Goal: Communication & Community: Answer question/provide support

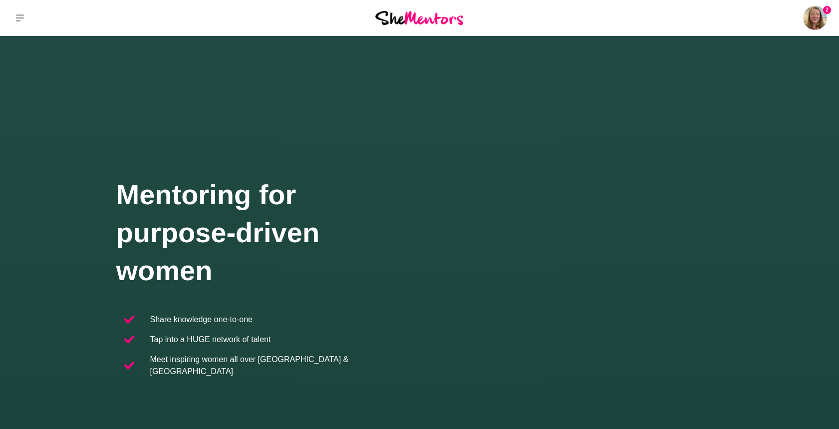
scroll to position [3, 0]
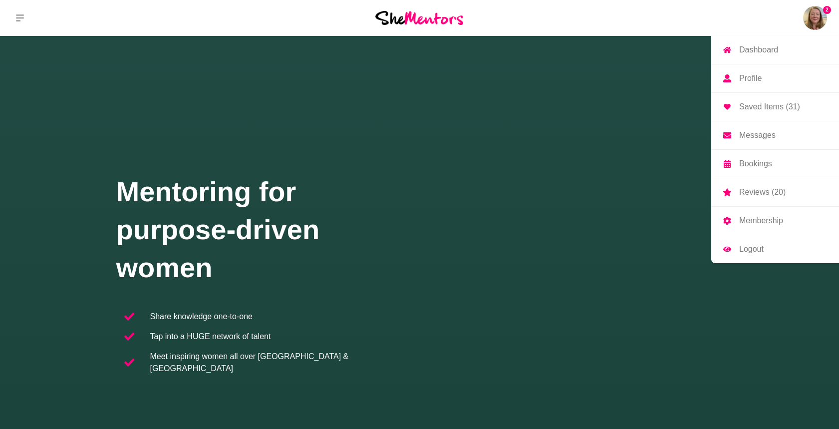
click at [772, 131] on p "Messages" at bounding box center [757, 135] width 36 height 8
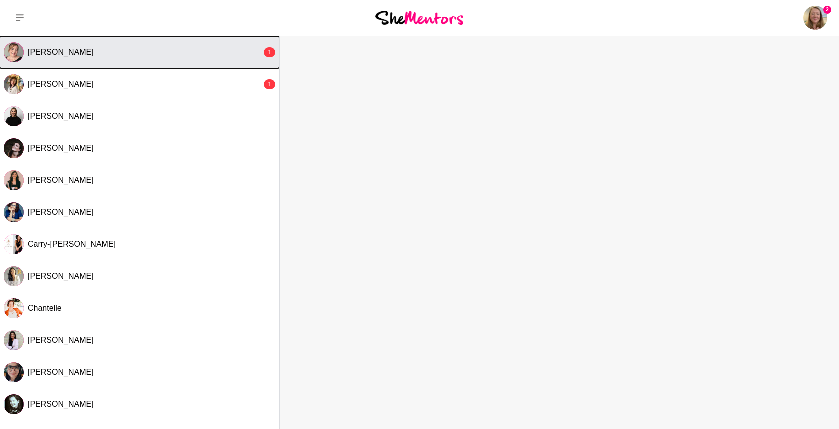
click at [136, 48] on div "[PERSON_NAME]" at bounding box center [144, 52] width 233 height 10
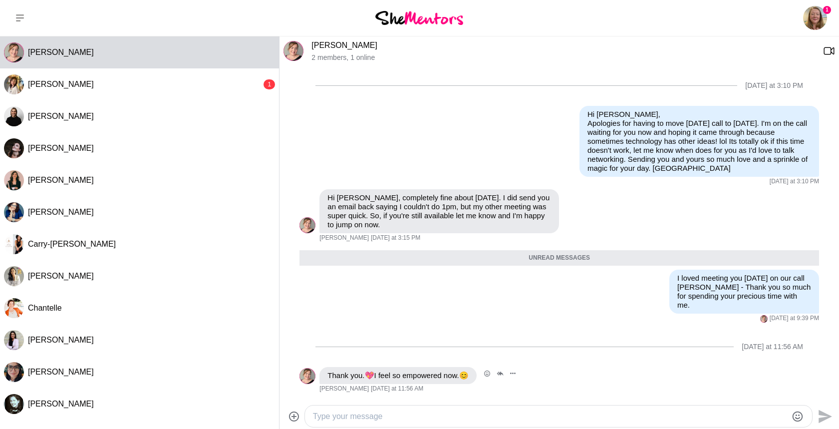
scroll to position [520, 0]
click at [493, 373] on button "Open Reaction Selector" at bounding box center [486, 373] width 13 height 13
click at [382, 350] on button "Select Reaction: Heart" at bounding box center [377, 352] width 20 height 20
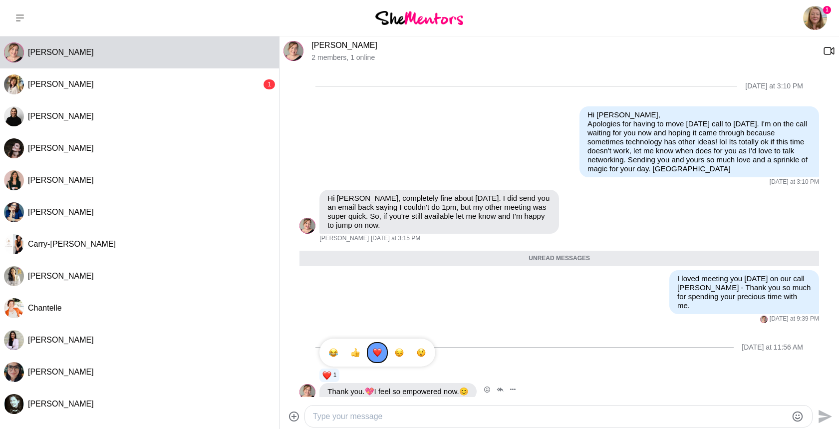
scroll to position [536, 0]
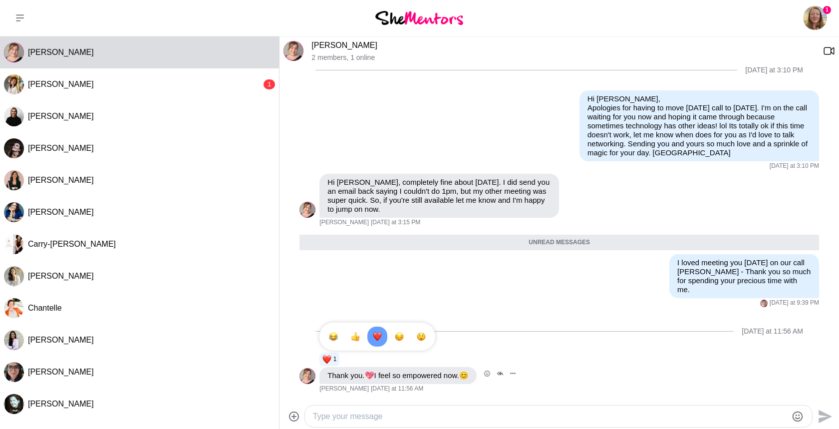
click at [587, 365] on div "Reply Pin Mark as unread Flag Mute 1 1 1 Thank you. 💖 I feel so empowered now. …" at bounding box center [558, 371] width 519 height 41
click at [551, 418] on textarea "Type your message" at bounding box center [550, 416] width 474 height 12
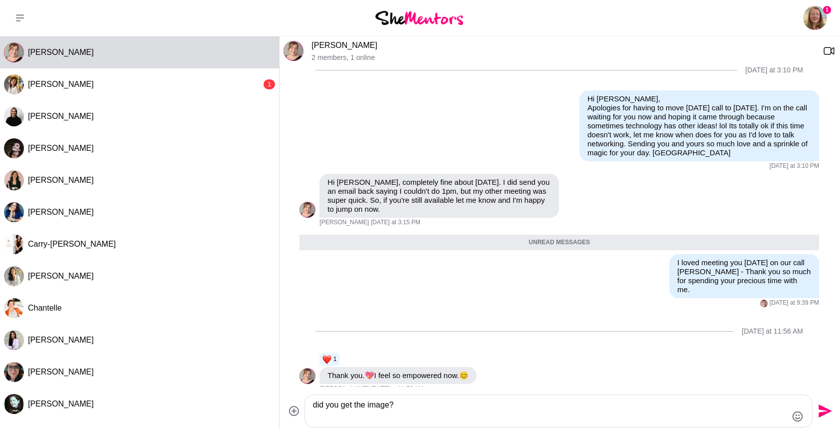
type textarea "did you get the image?"
click at [297, 410] on icon at bounding box center [294, 411] width 12 height 12
click at [0, 0] on input "File upload" at bounding box center [0, 0] width 0 height 0
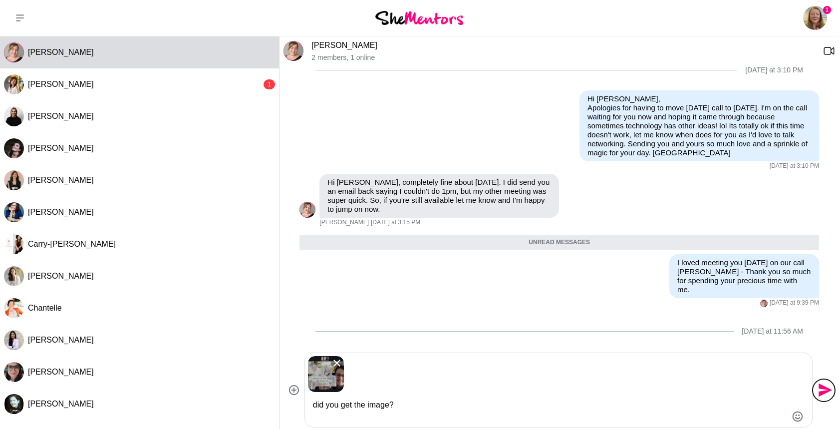
click at [824, 387] on icon "Send" at bounding box center [824, 389] width 13 height 13
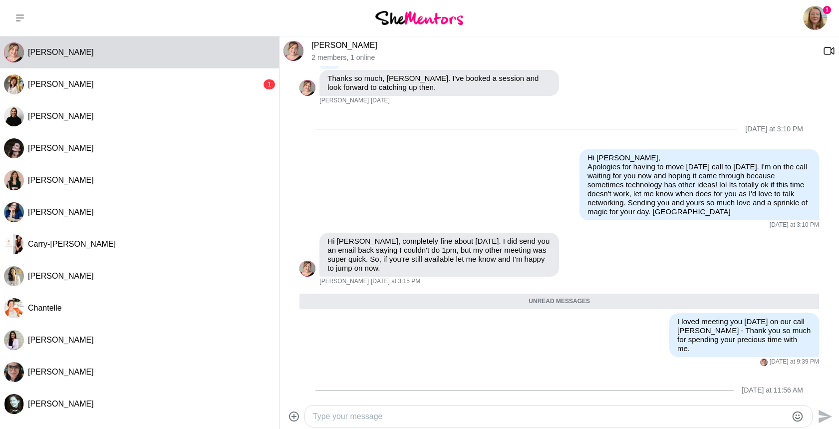
scroll to position [566, 0]
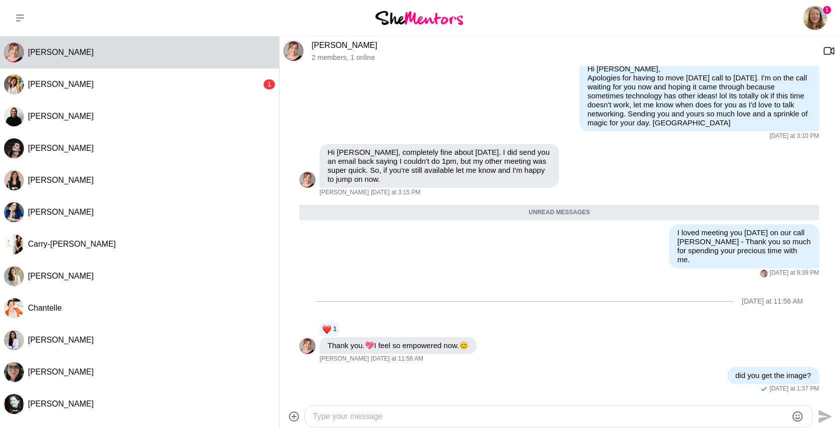
click at [454, 417] on textarea "Type your message" at bounding box center [550, 416] width 474 height 12
type textarea "I'm not sure its coming through so I will email it to you."
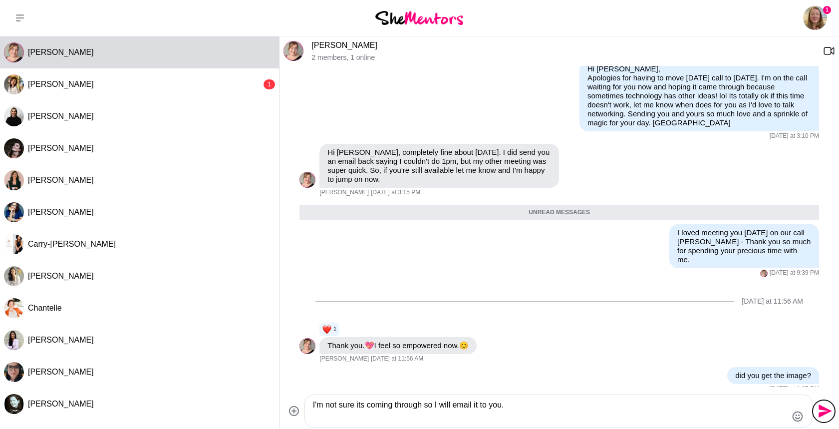
click at [818, 412] on icon "Send" at bounding box center [824, 410] width 13 height 13
